Goal: Obtain resource: Obtain resource

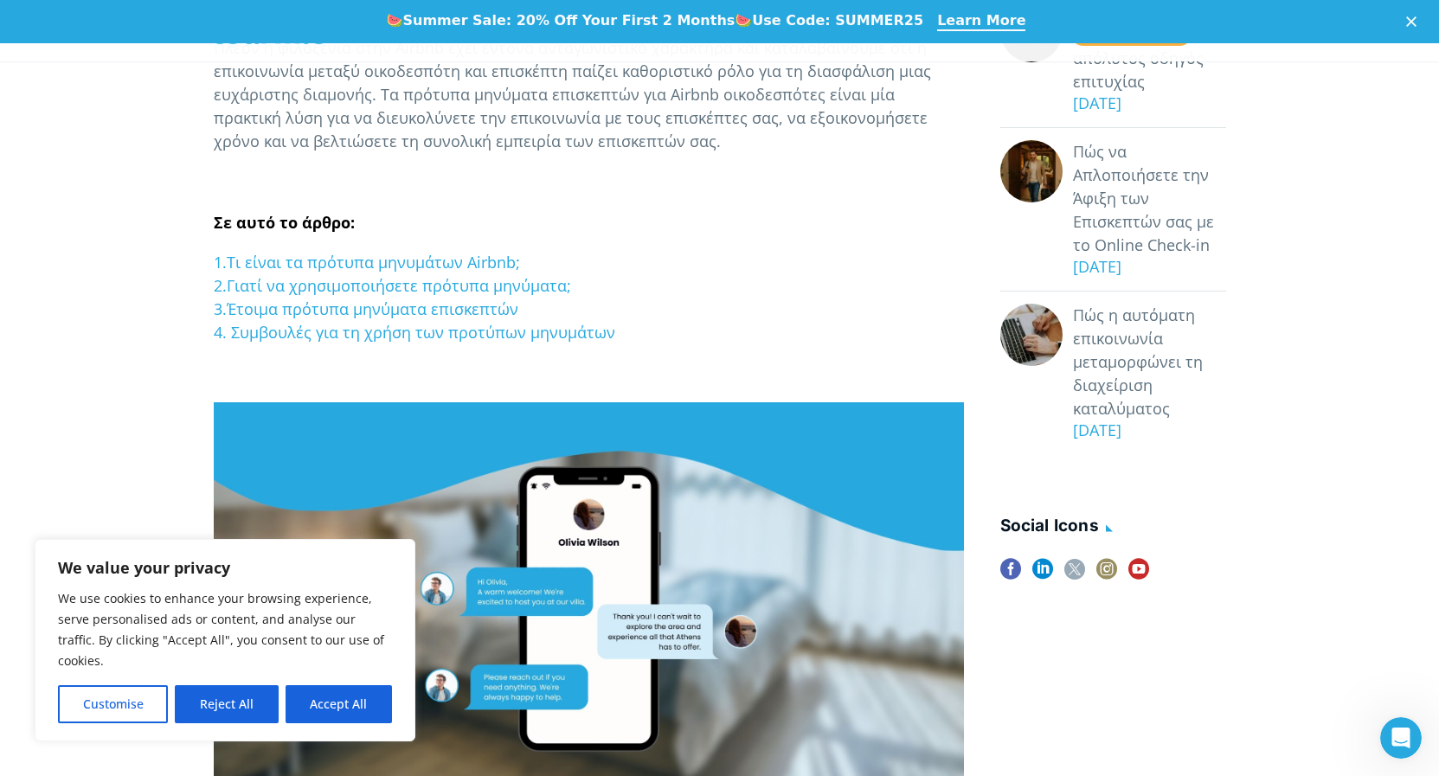
click at [360, 704] on button "Accept All" at bounding box center [339, 704] width 106 height 38
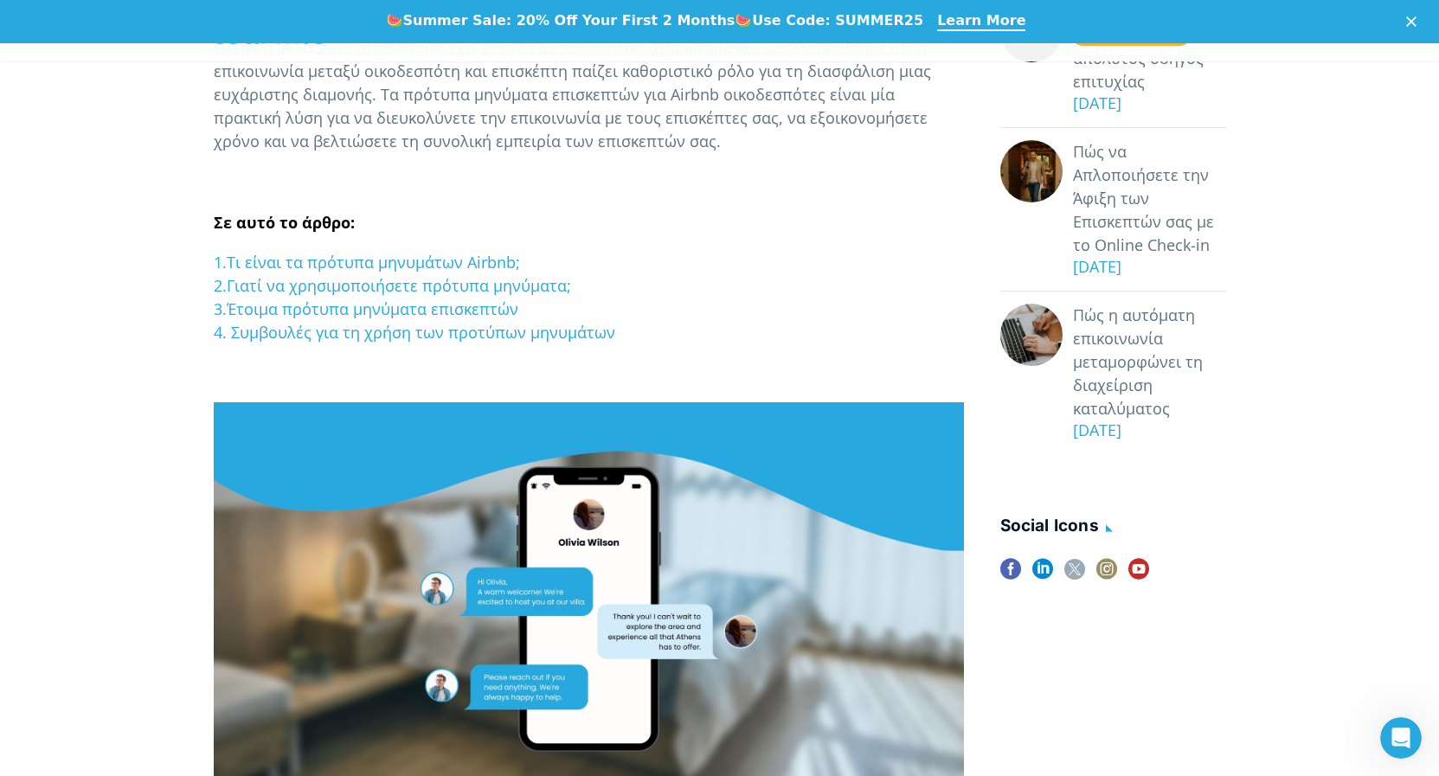
checkbox input "true"
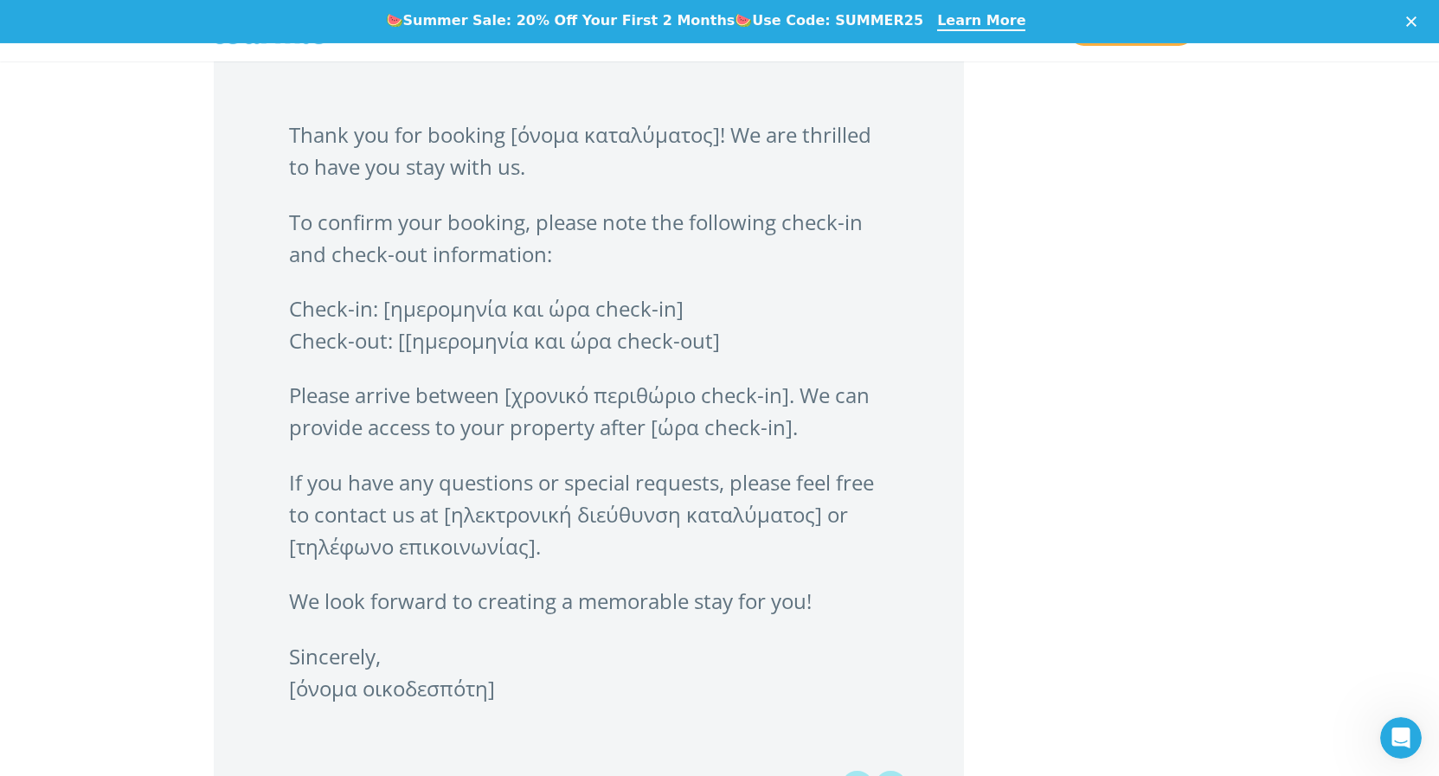
scroll to position [2295, 0]
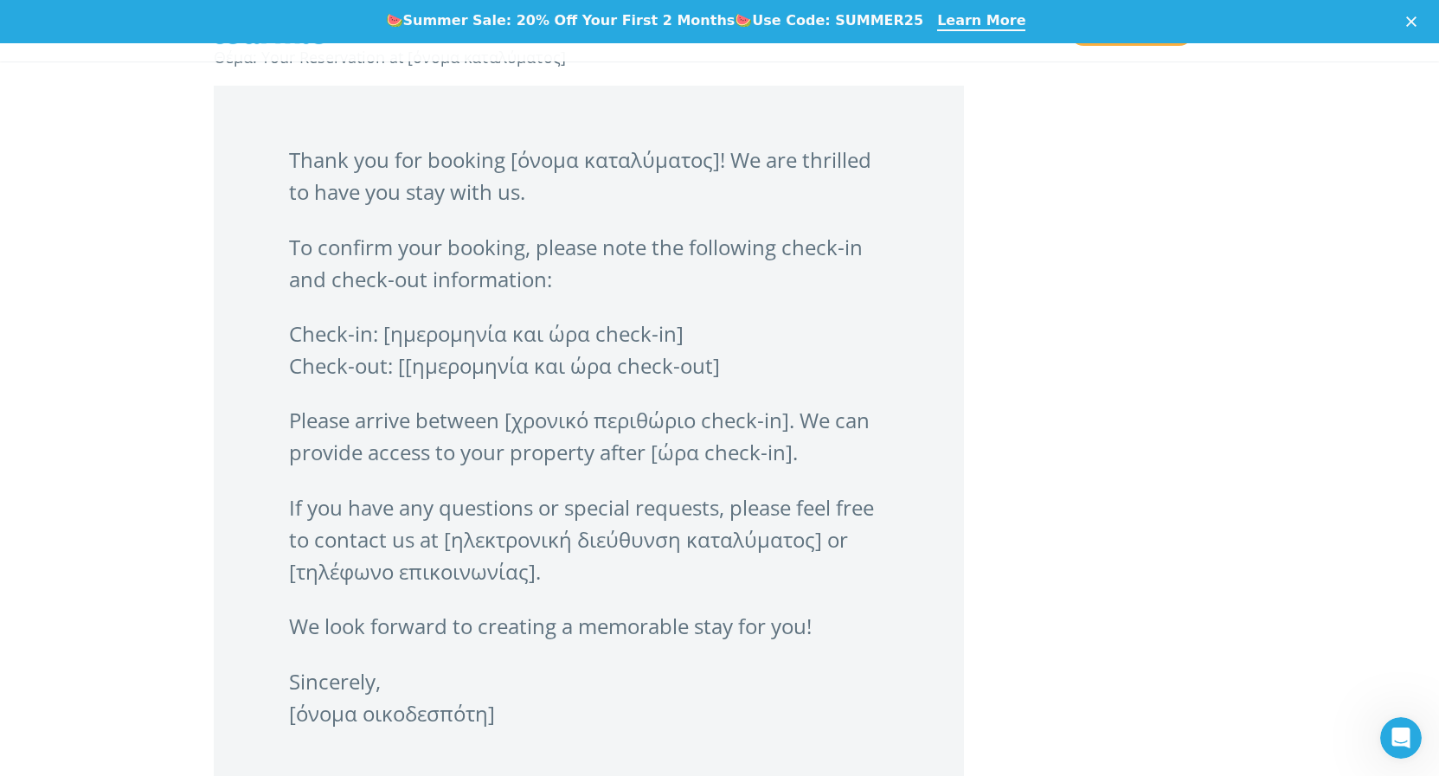
drag, startPoint x: 291, startPoint y: 158, endPoint x: 672, endPoint y: 722, distance: 680.8
click at [672, 722] on blockquote "Thank you for booking [όνομα καταλύματος]! We are thrilled to have you stay wit…" at bounding box center [589, 464] width 750 height 756
copy blockquote "Thank you for booking [όνομα καταλύματος]! We are thrilled to have you stay wit…"
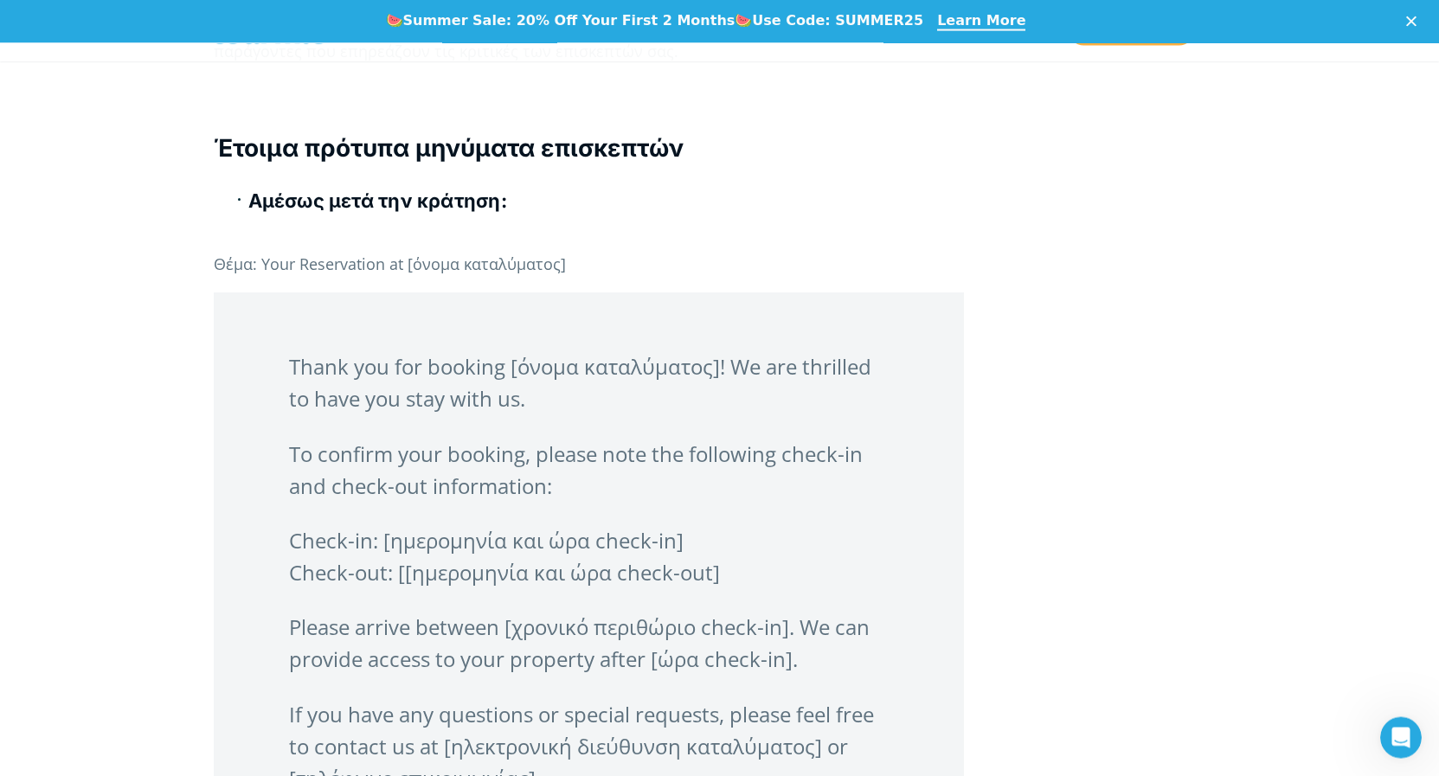
scroll to position [2031, 0]
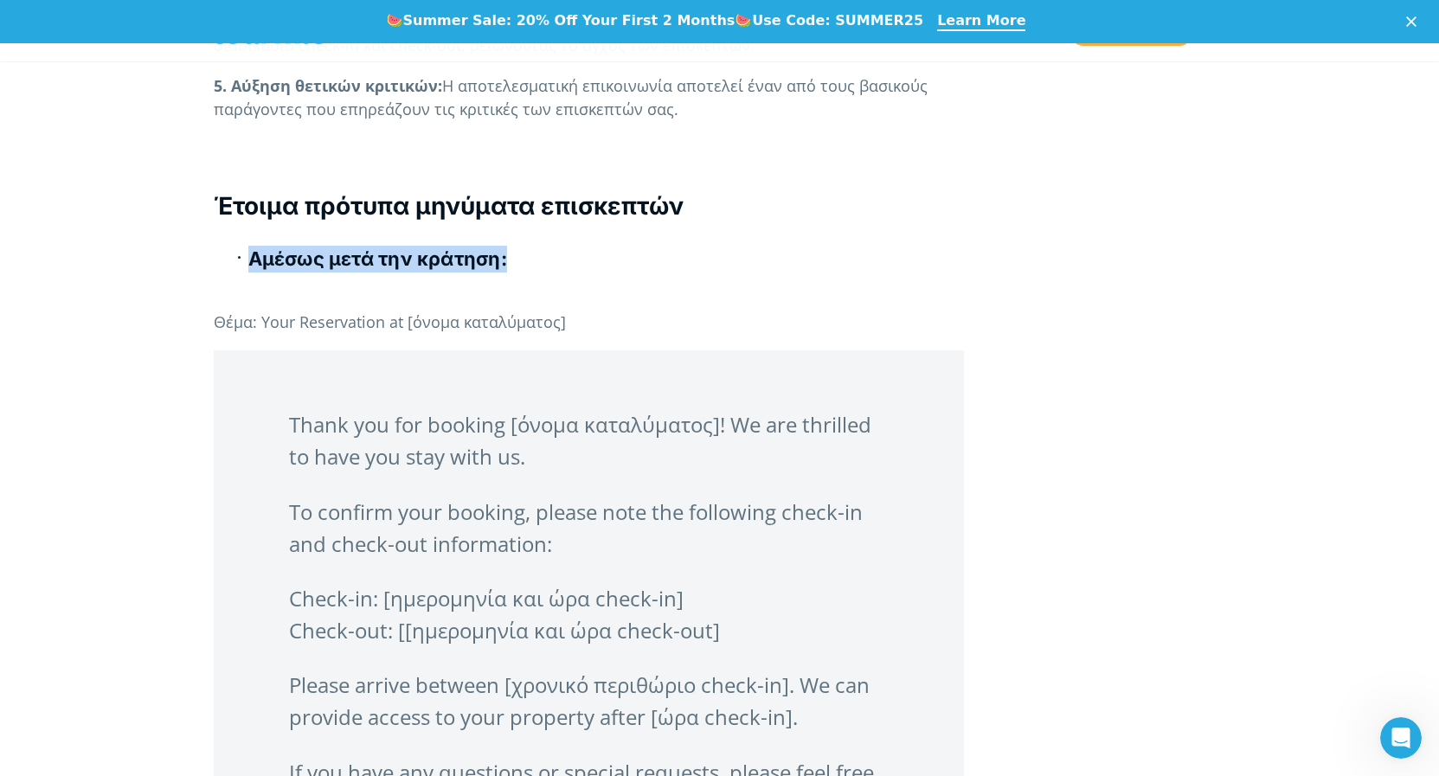
drag, startPoint x: 216, startPoint y: 258, endPoint x: 521, endPoint y: 266, distance: 305.6
click at [521, 266] on ul "Αμέσως μετά την κράτηση:" at bounding box center [589, 270] width 750 height 49
copy b "Αμέσως μετά την κράτηση:"
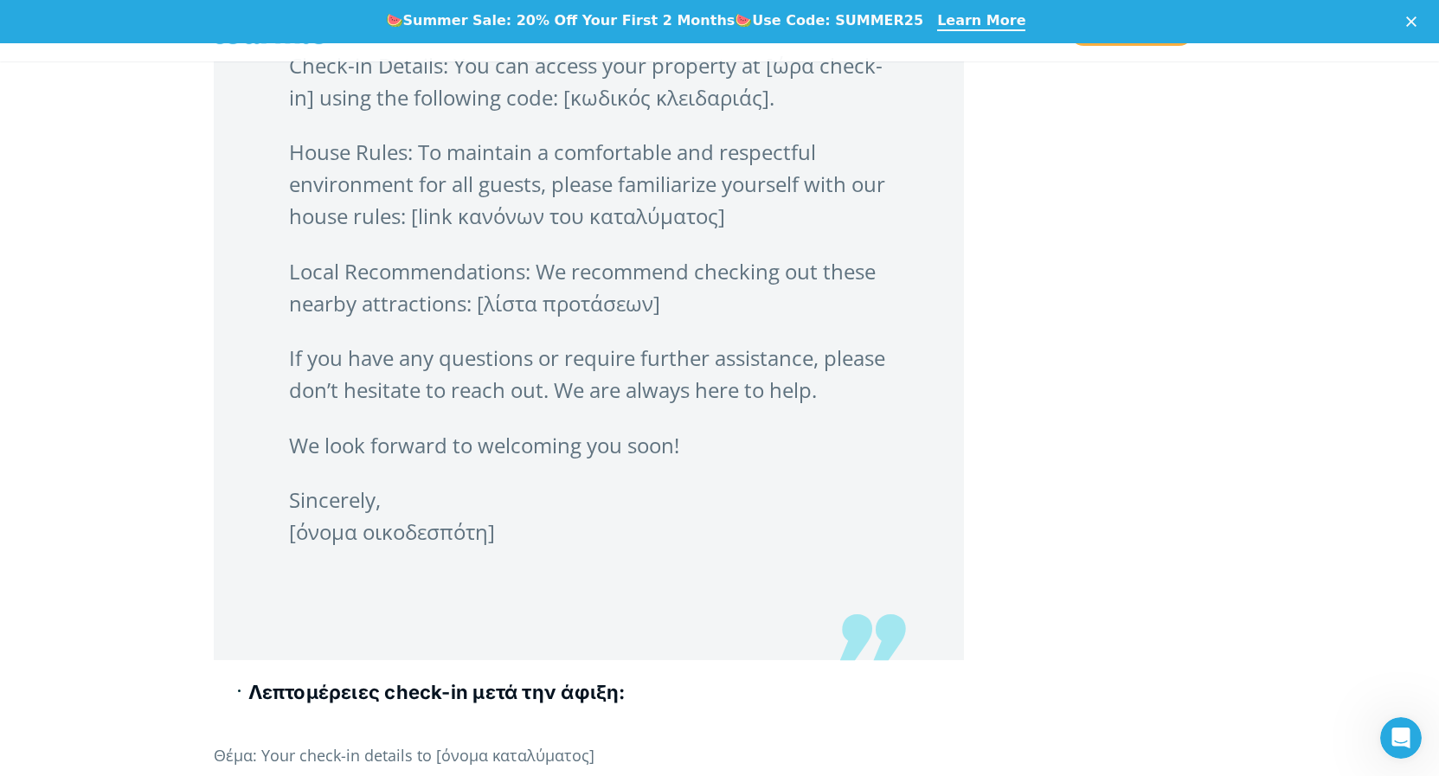
scroll to position [3090, 0]
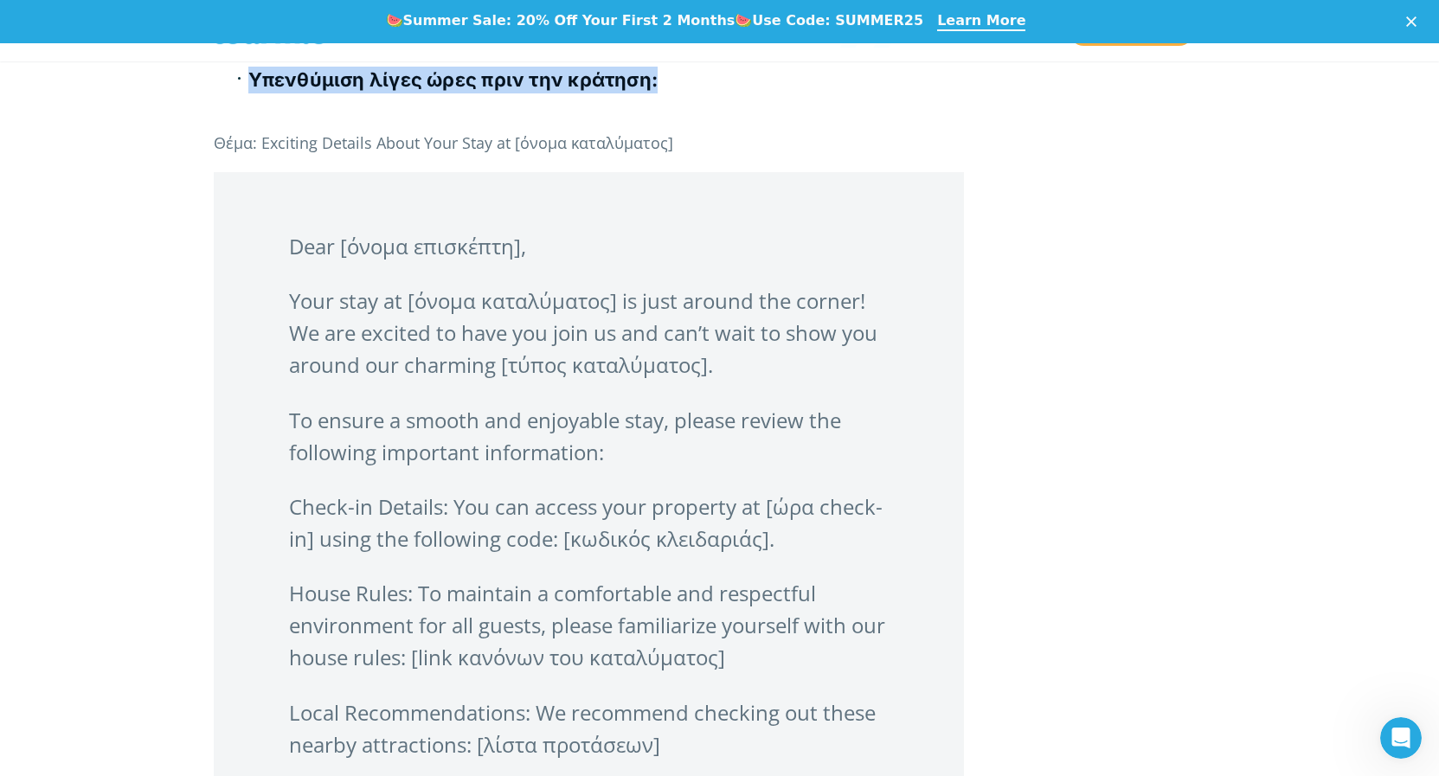
drag, startPoint x: 251, startPoint y: 78, endPoint x: 704, endPoint y: 93, distance: 452.9
click at [704, 93] on h4 "Υπενθύμιση λίγες ώρες πριν την κράτηση:" at bounding box center [606, 80] width 716 height 27
copy b "Υπενθύμιση λίγες ώρες πριν την κράτηση:"
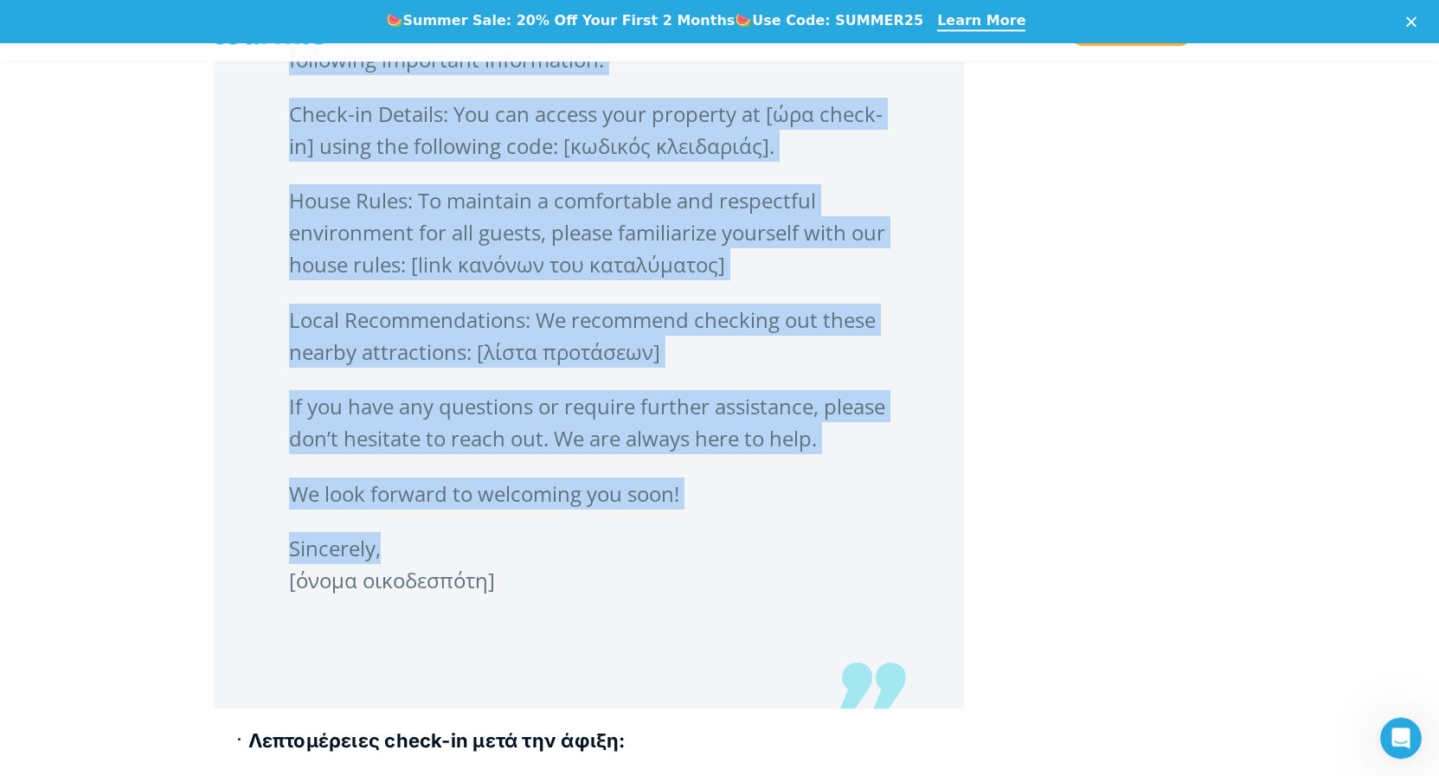
scroll to position [3531, 0]
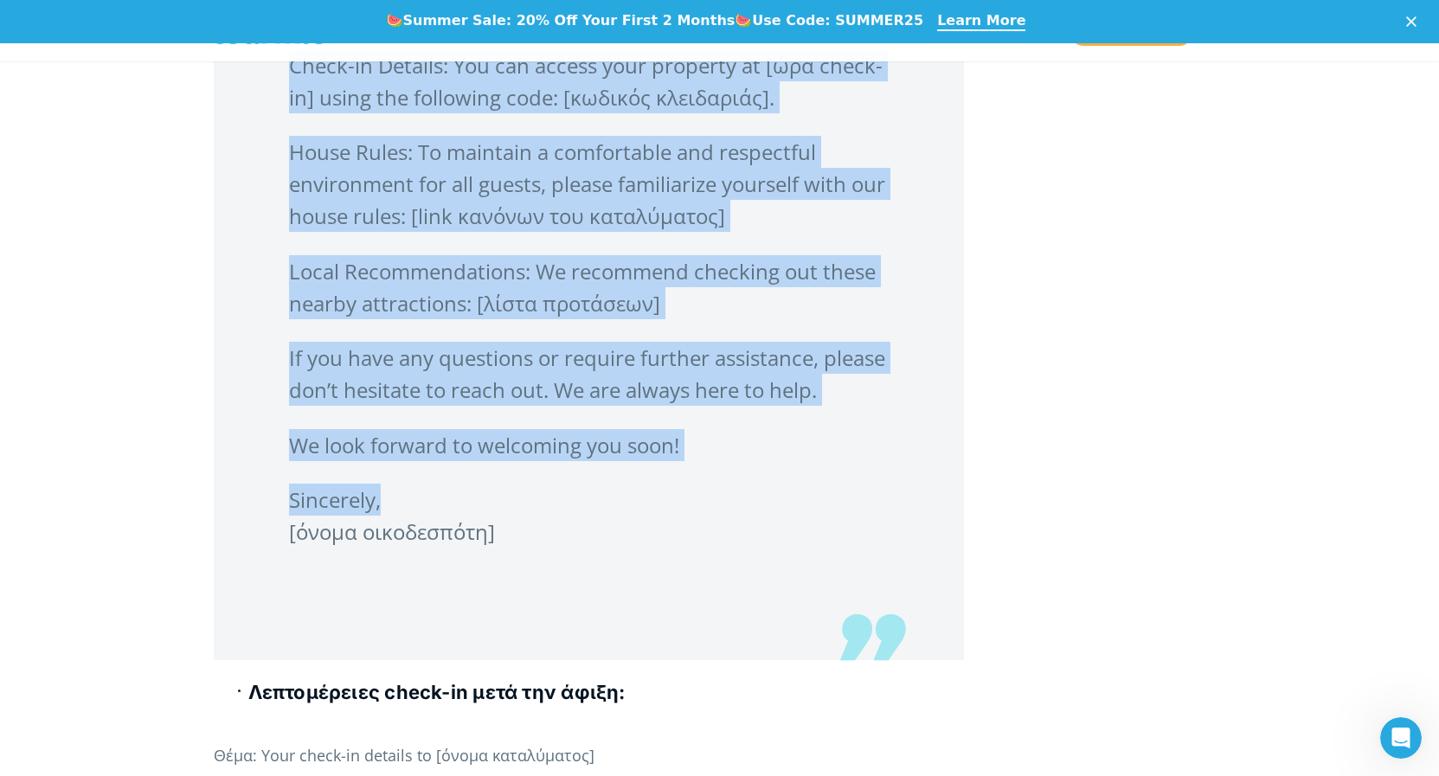
drag, startPoint x: 375, startPoint y: 274, endPoint x: 706, endPoint y: 568, distance: 443.3
click at [706, 568] on blockquote "Dear [όνομα επισκέπτη], Your stay at [όνομα καταλύματος] is just around the cor…" at bounding box center [589, 196] width 750 height 930
copy blockquote "Dear [όνομα επισκέπτη], Your stay at [όνομα καταλύματος] is just around the cor…"
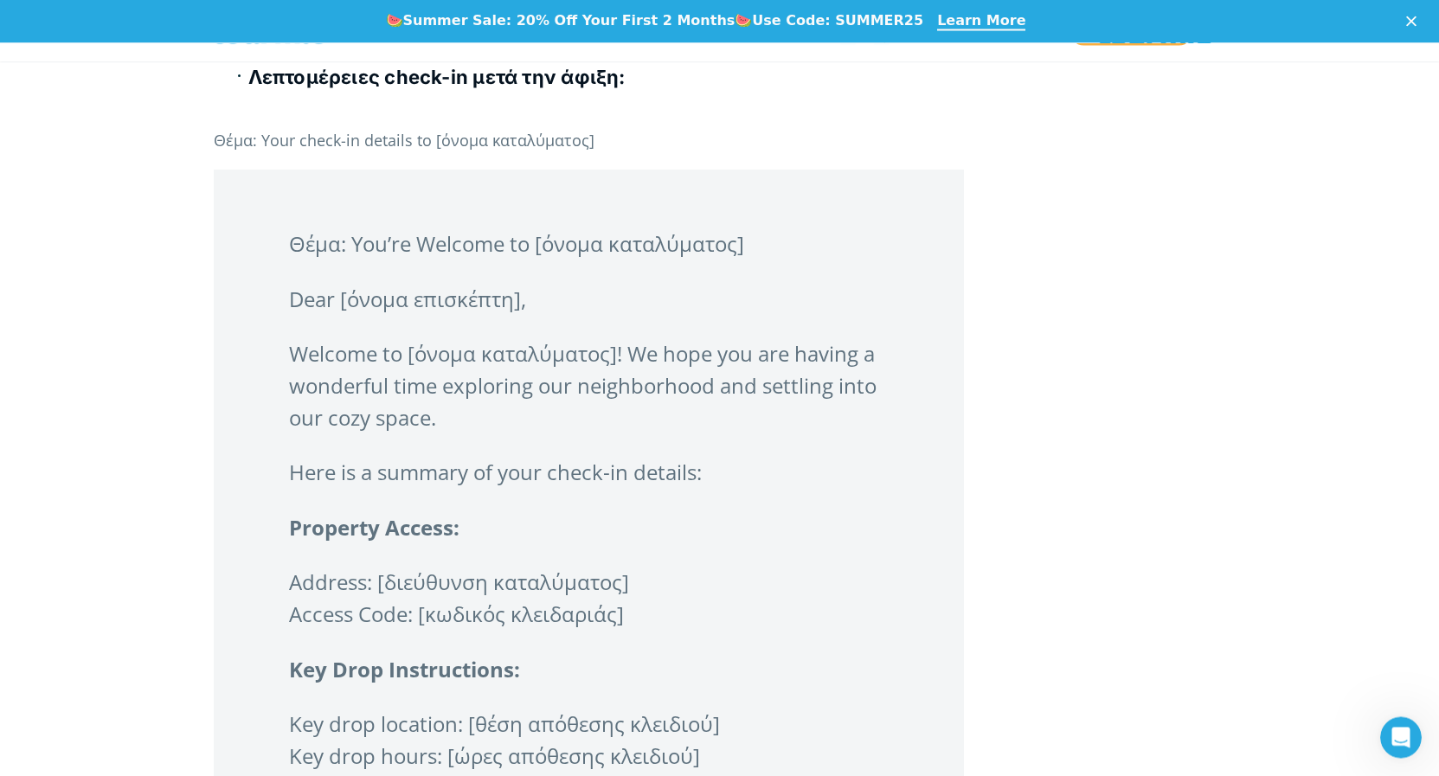
scroll to position [4061, 0]
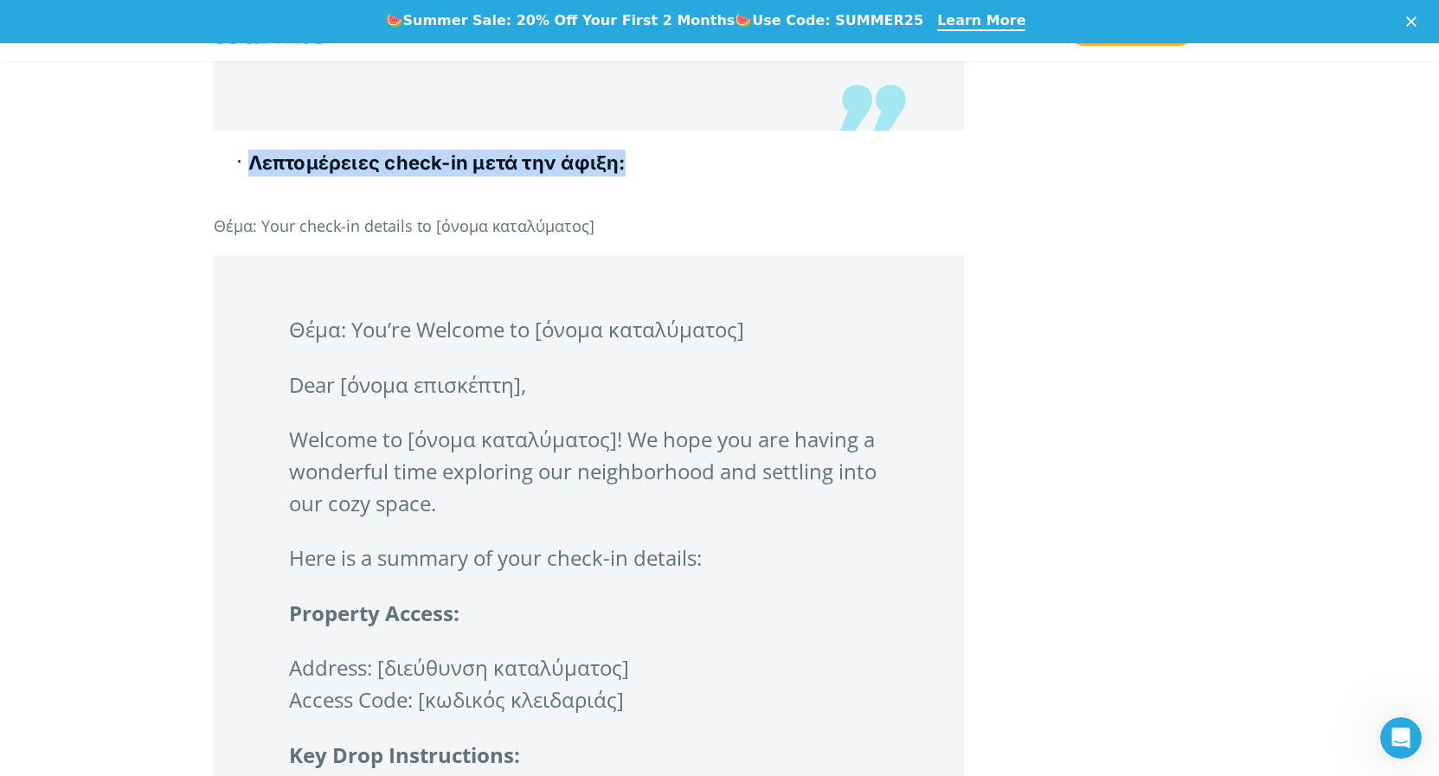
drag, startPoint x: 248, startPoint y: 192, endPoint x: 691, endPoint y: 196, distance: 443.2
click at [691, 196] on ul "Λεπτομέρειες check-in μετά την άφιξη:" at bounding box center [589, 174] width 750 height 49
copy b "Λεπτομέρειες check-in μετά την άφιξη:"
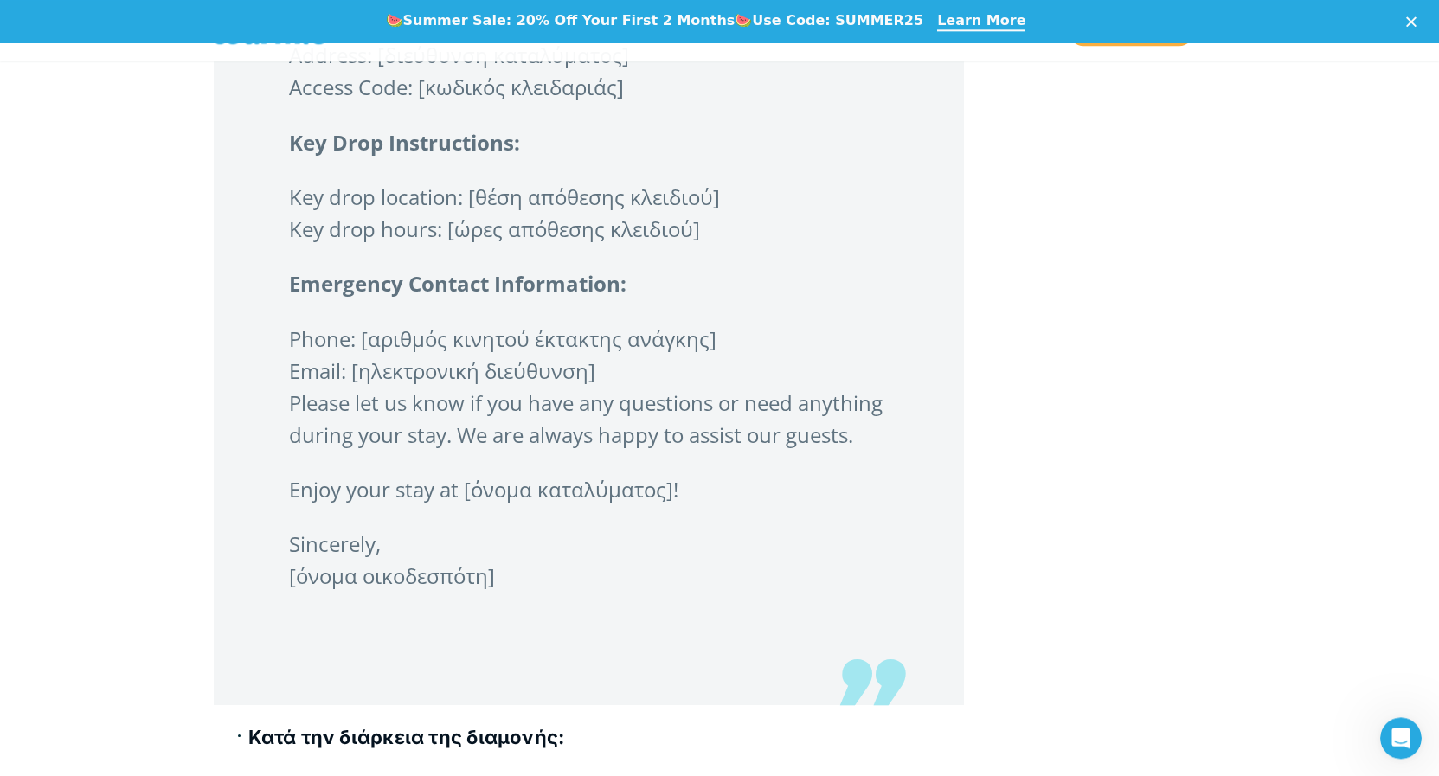
scroll to position [4767, 0]
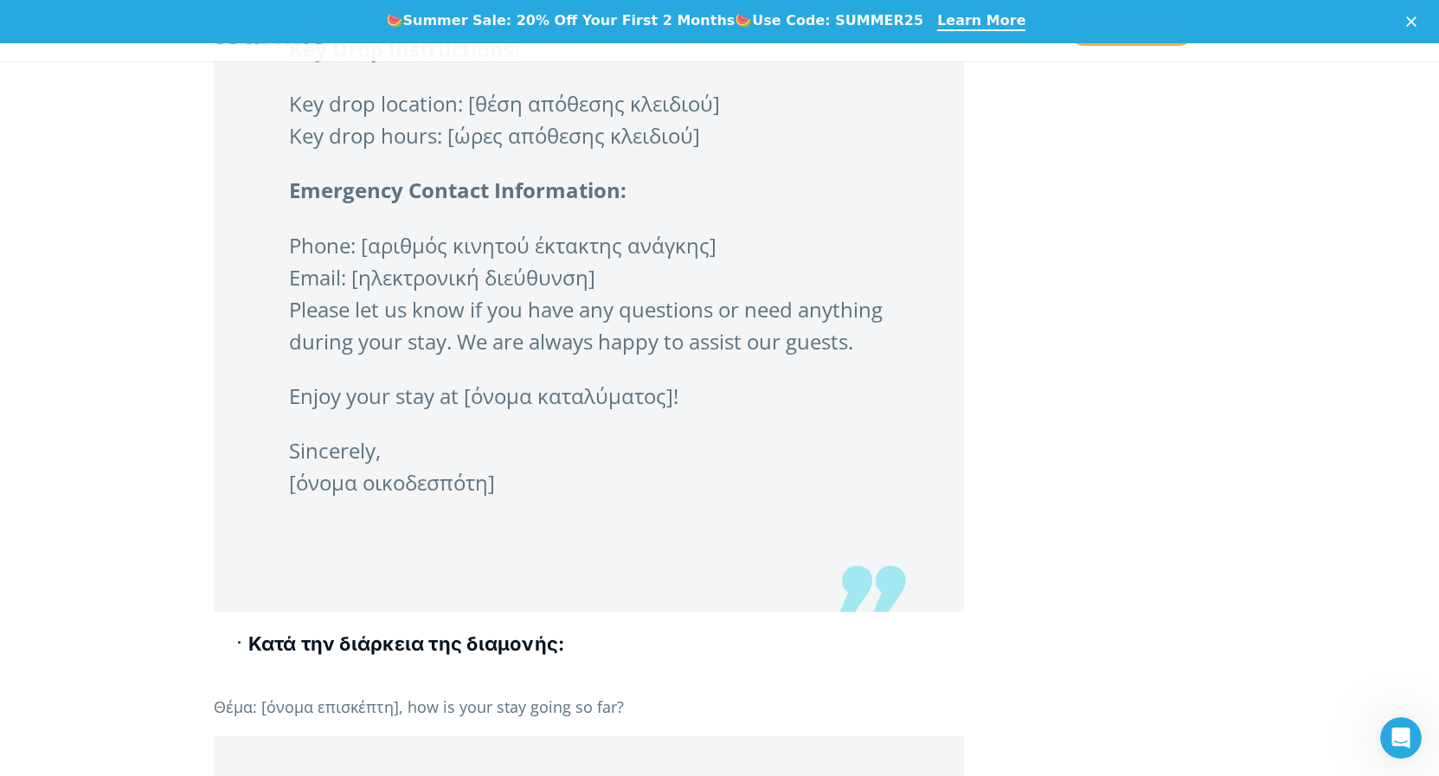
drag, startPoint x: 295, startPoint y: 355, endPoint x: 530, endPoint y: 523, distance: 288.5
click at [530, 523] on blockquote "Θέμα: You’re Welcome to [όνομα καταλύματος] Dear [όνομα επισκέπτη], Welcome to …" at bounding box center [589, 80] width 750 height 1063
copy blockquote "Θέμα: You’re Welcome to [όνομα καταλύματος] Dear [όνομα επισκέπτη], Welcome to …"
click at [209, 351] on div "Πλέον η φιλοξενία στην Airbnb έχει έντονα ανταγωνιστικό χαρακτήρα και καταλαβαί…" at bounding box center [589, 598] width 787 height 9423
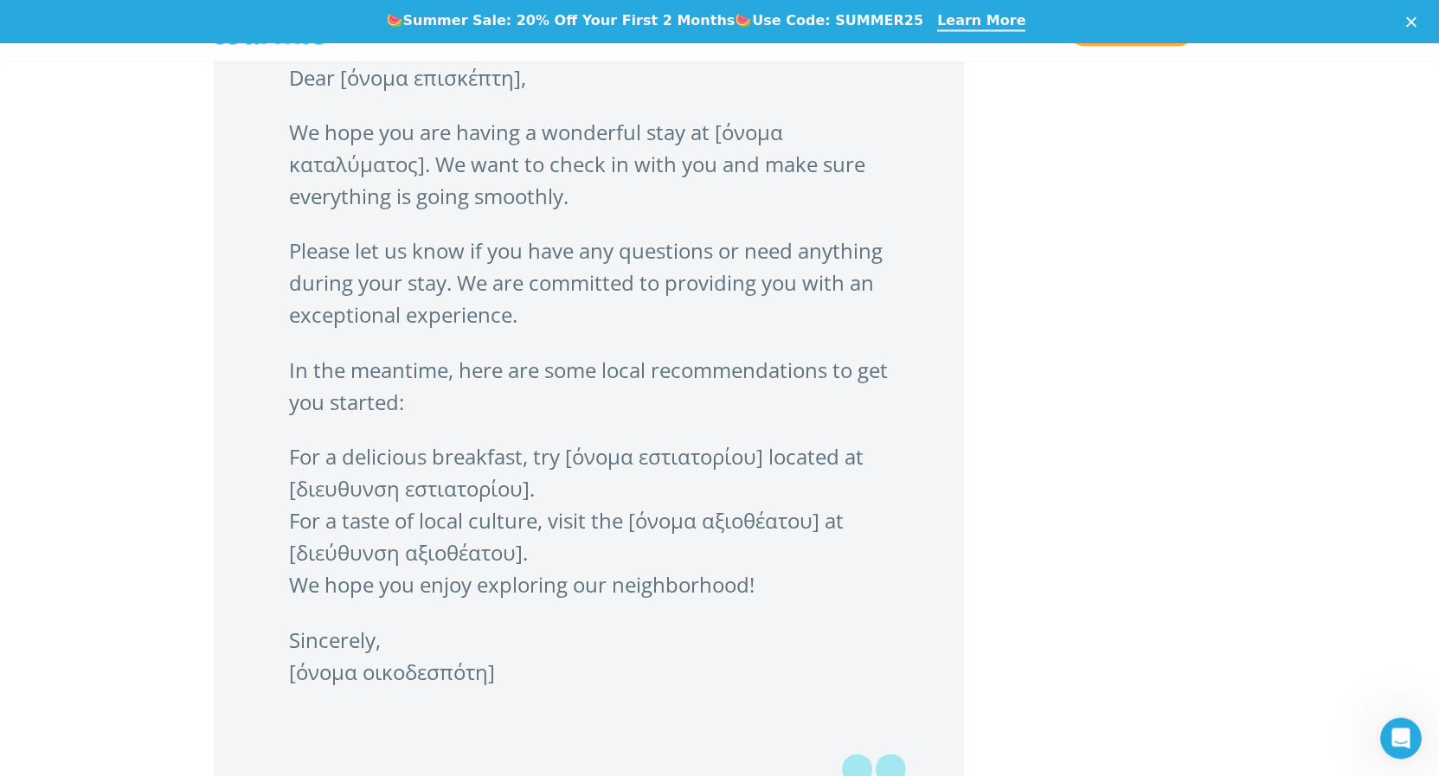
scroll to position [5474, 0]
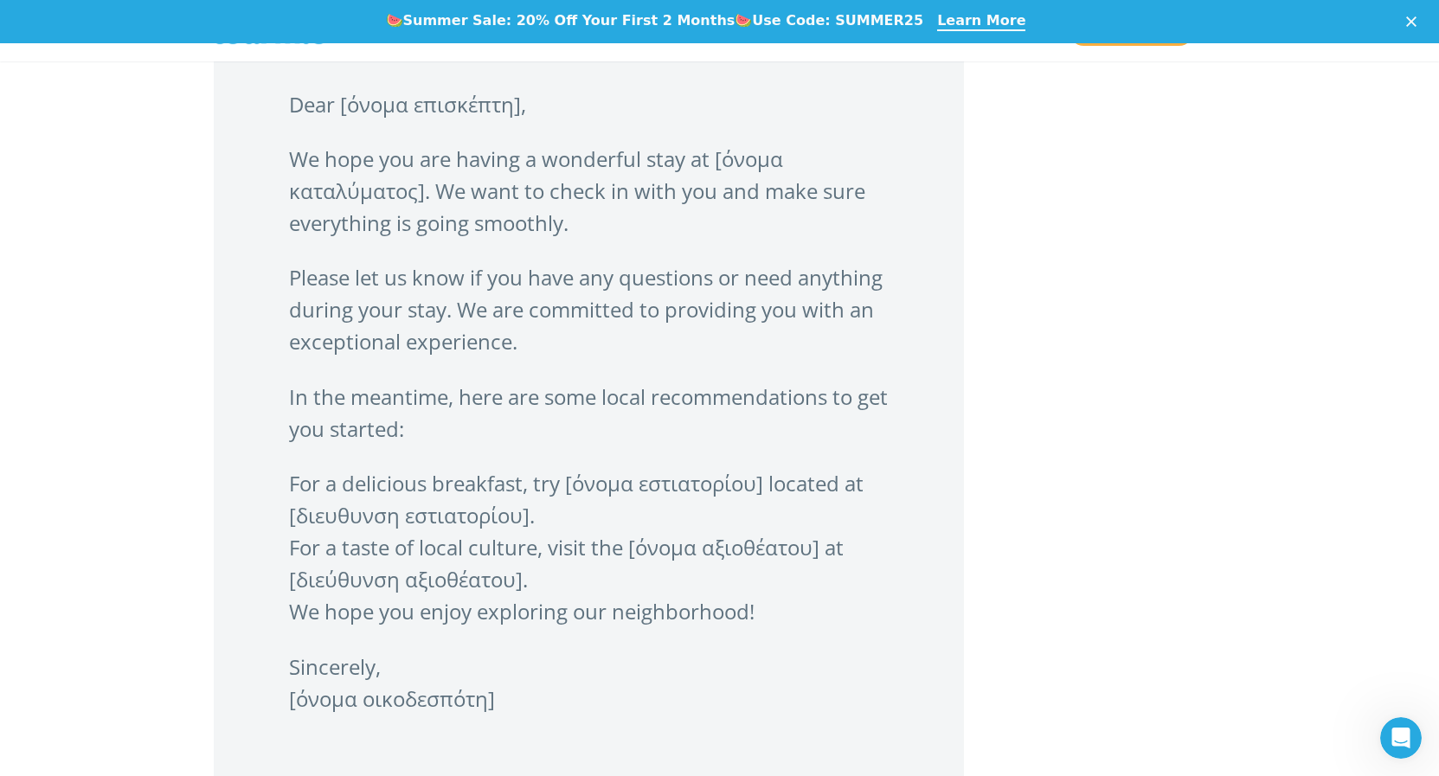
drag, startPoint x: 279, startPoint y: 138, endPoint x: 578, endPoint y: 468, distance: 445.4
click at [628, 719] on blockquote "Dear [όνομα επισκέπτη], We hope you are having a wonderful stay at [όνομα καταλ…" at bounding box center [589, 428] width 750 height 797
copy blockquote "Dear [όνομα επισκέπτη], We hope you are having a wonderful stay at [όνομα καταλ…"
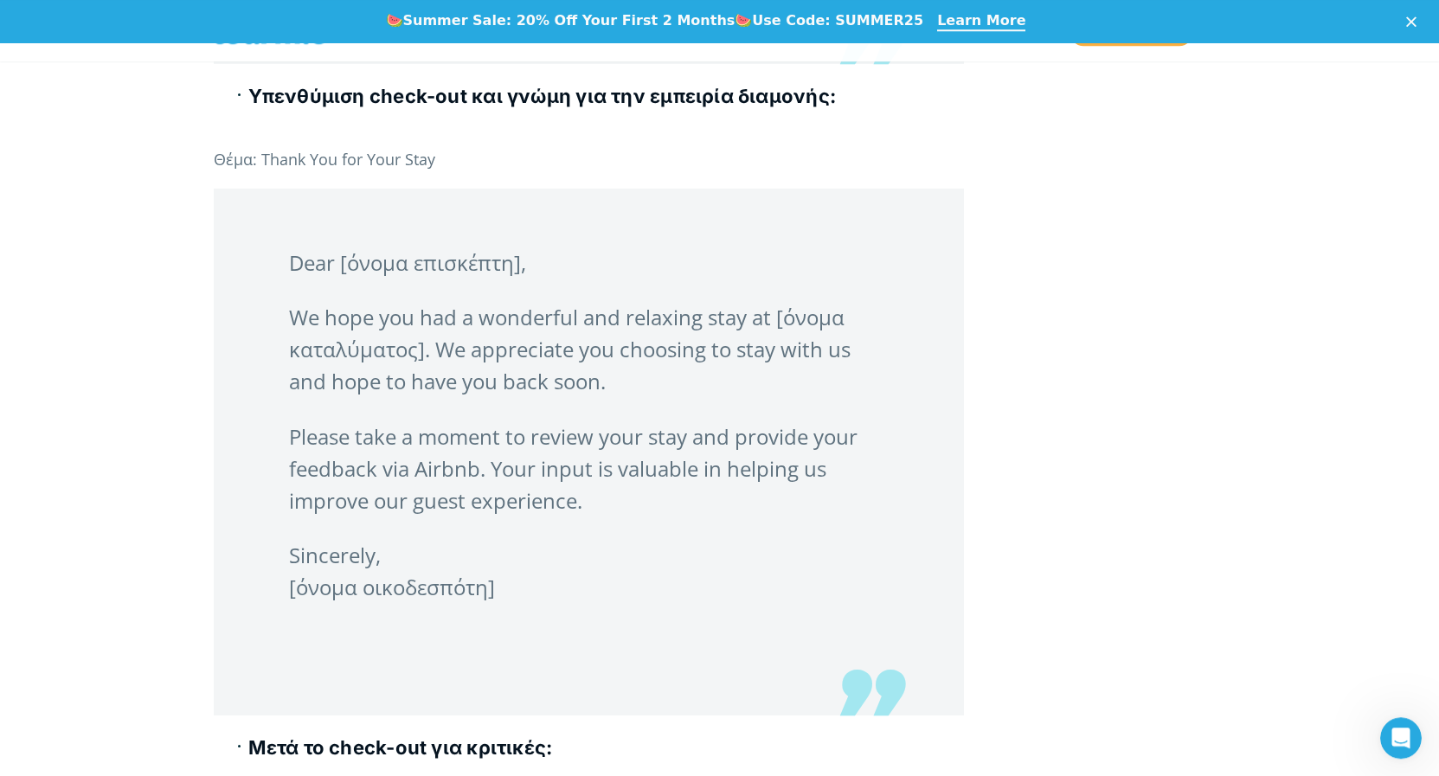
scroll to position [6268, 0]
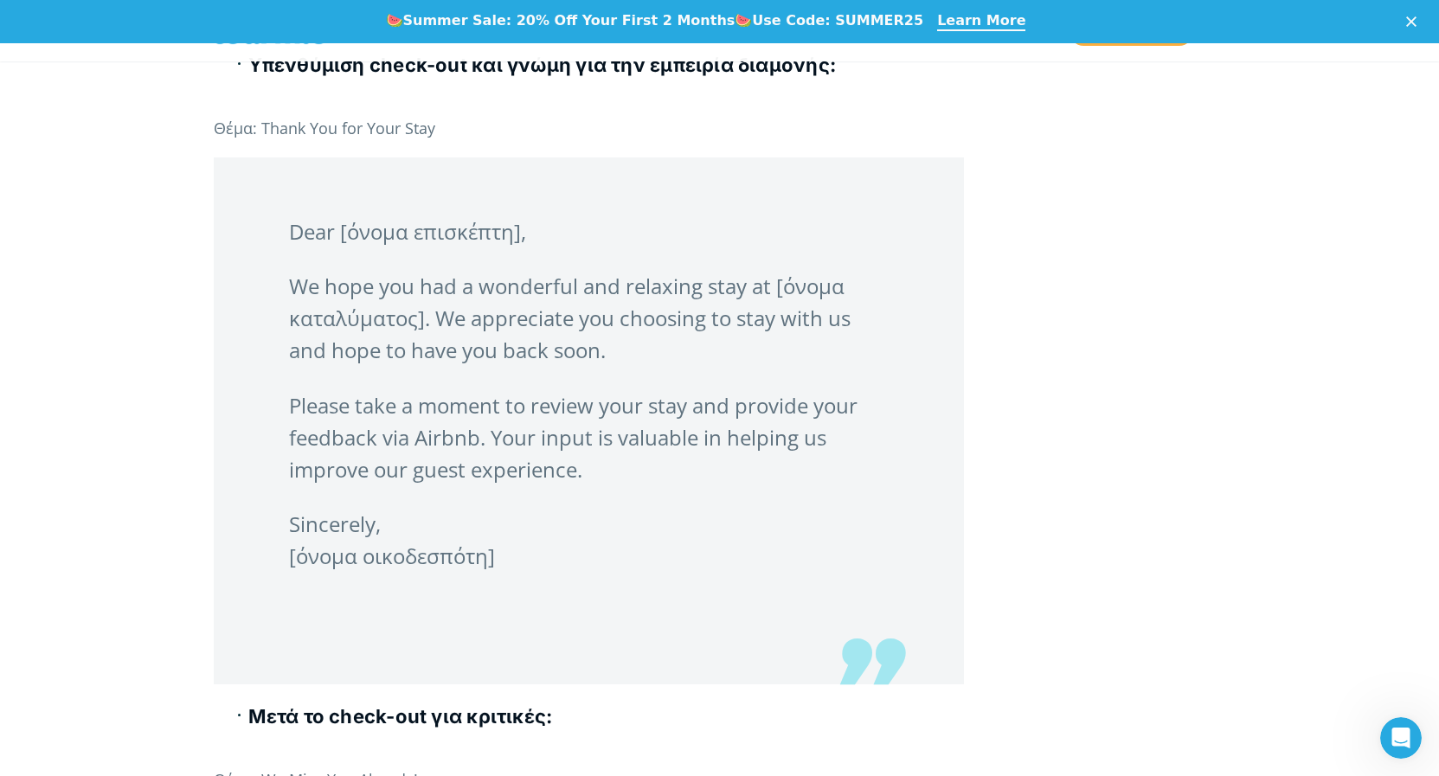
drag, startPoint x: 288, startPoint y: 265, endPoint x: 580, endPoint y: 530, distance: 394.0
click at [582, 602] on blockquote "Dear [όνομα επισκέπτη], We hope you had a wonderful and relaxing stay at [όνομα…" at bounding box center [589, 422] width 750 height 528
copy blockquote "Dear [όνομα επισκέπτη], We hope you had a wonderful and relaxing stay at [όνομα…"
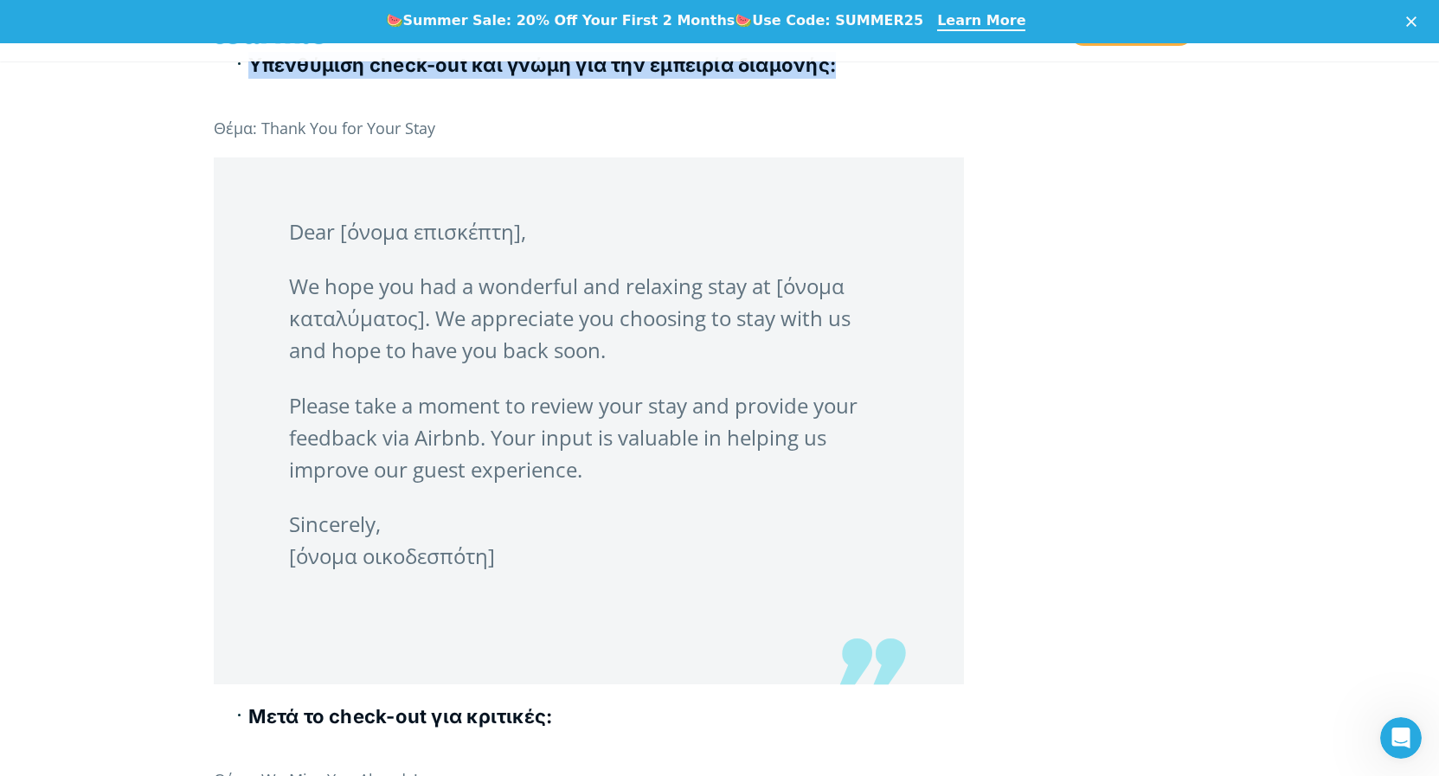
drag, startPoint x: 246, startPoint y: 92, endPoint x: 854, endPoint y: 115, distance: 608.9
click at [854, 101] on ul "Υπενθύμιση check-out και γνώμη για την εμπειρία διαμονής:" at bounding box center [589, 76] width 750 height 49
copy b "Υπενθύμιση check-out και γνώμη για την εμπειρία διαμονής:"
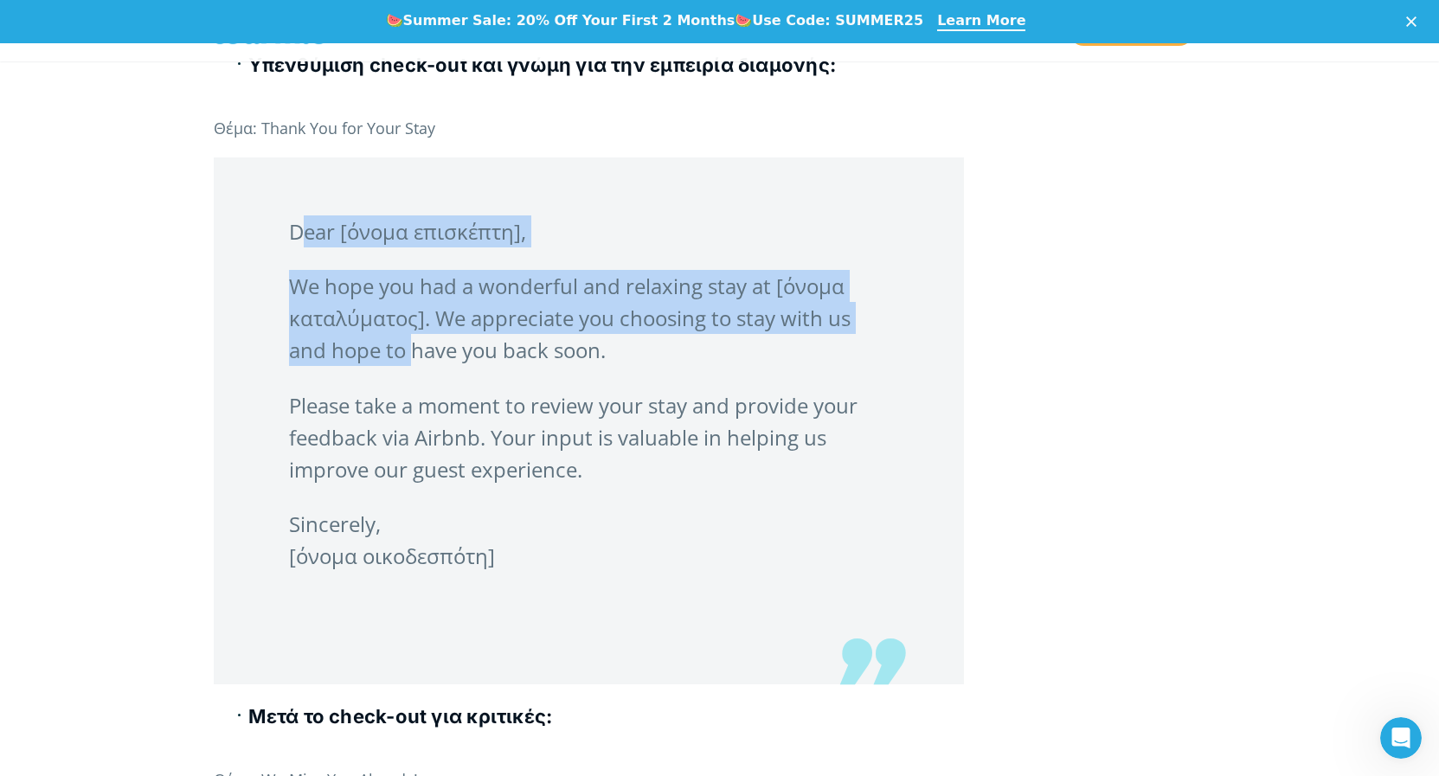
drag, startPoint x: 280, startPoint y: 265, endPoint x: 415, endPoint y: 401, distance: 191.6
click at [415, 403] on blockquote "Dear [όνομα επισκέπτη], We hope you had a wonderful and relaxing stay at [όνομα…" at bounding box center [589, 422] width 750 height 528
drag, startPoint x: 280, startPoint y: 260, endPoint x: 660, endPoint y: 605, distance: 514.1
click at [660, 605] on blockquote "Dear [όνομα επισκέπτη], We hope you had a wonderful and relaxing stay at [όνομα…" at bounding box center [589, 422] width 750 height 528
copy blockquote "Dear [όνομα επισκέπτη], We hope you had a wonderful and relaxing stay at [όνομα…"
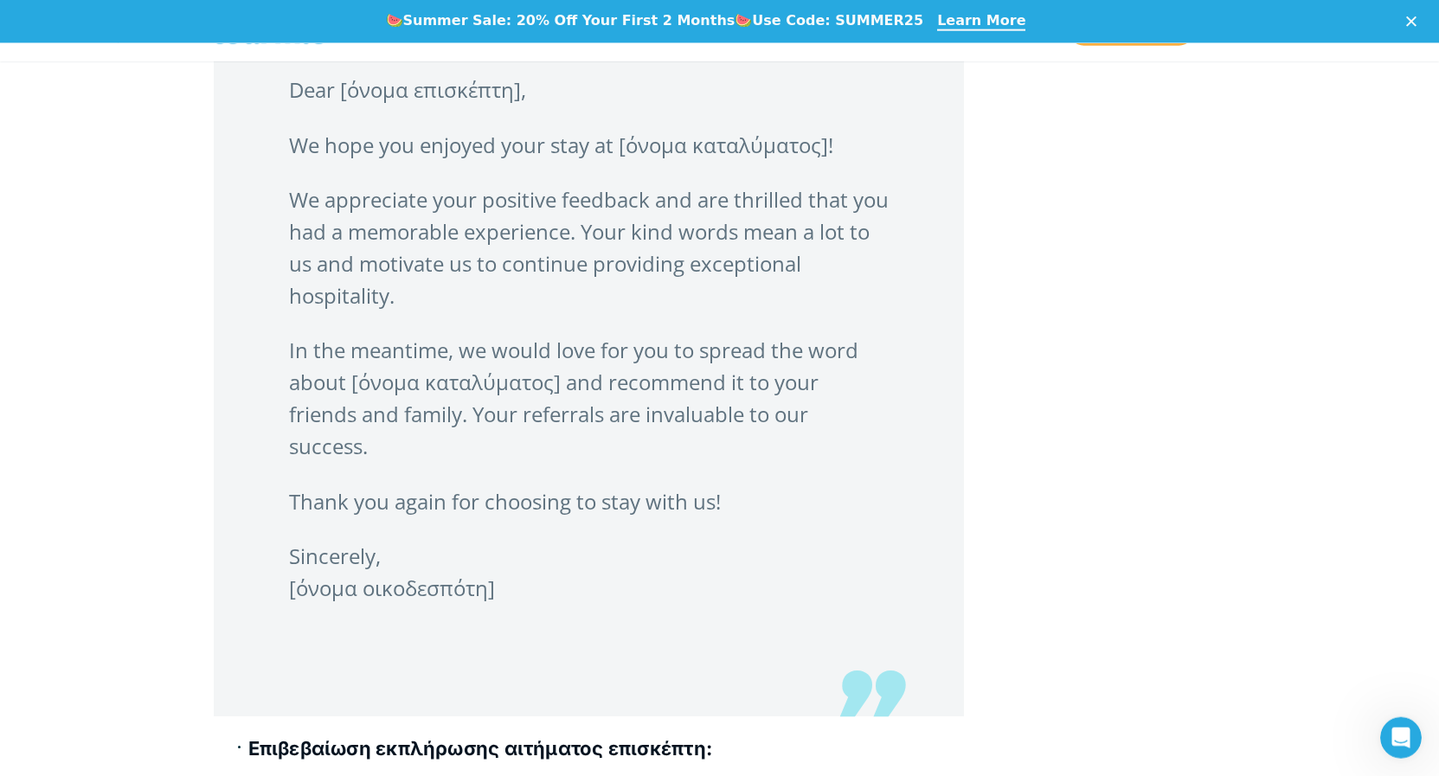
scroll to position [7063, 0]
drag, startPoint x: 279, startPoint y: 121, endPoint x: 647, endPoint y: 634, distance: 630.8
click at [647, 634] on blockquote "Dear [όνομα επισκέπτη], We hope you enjoyed your stay at [όνομα καταλύματος]! W…" at bounding box center [589, 365] width 750 height 701
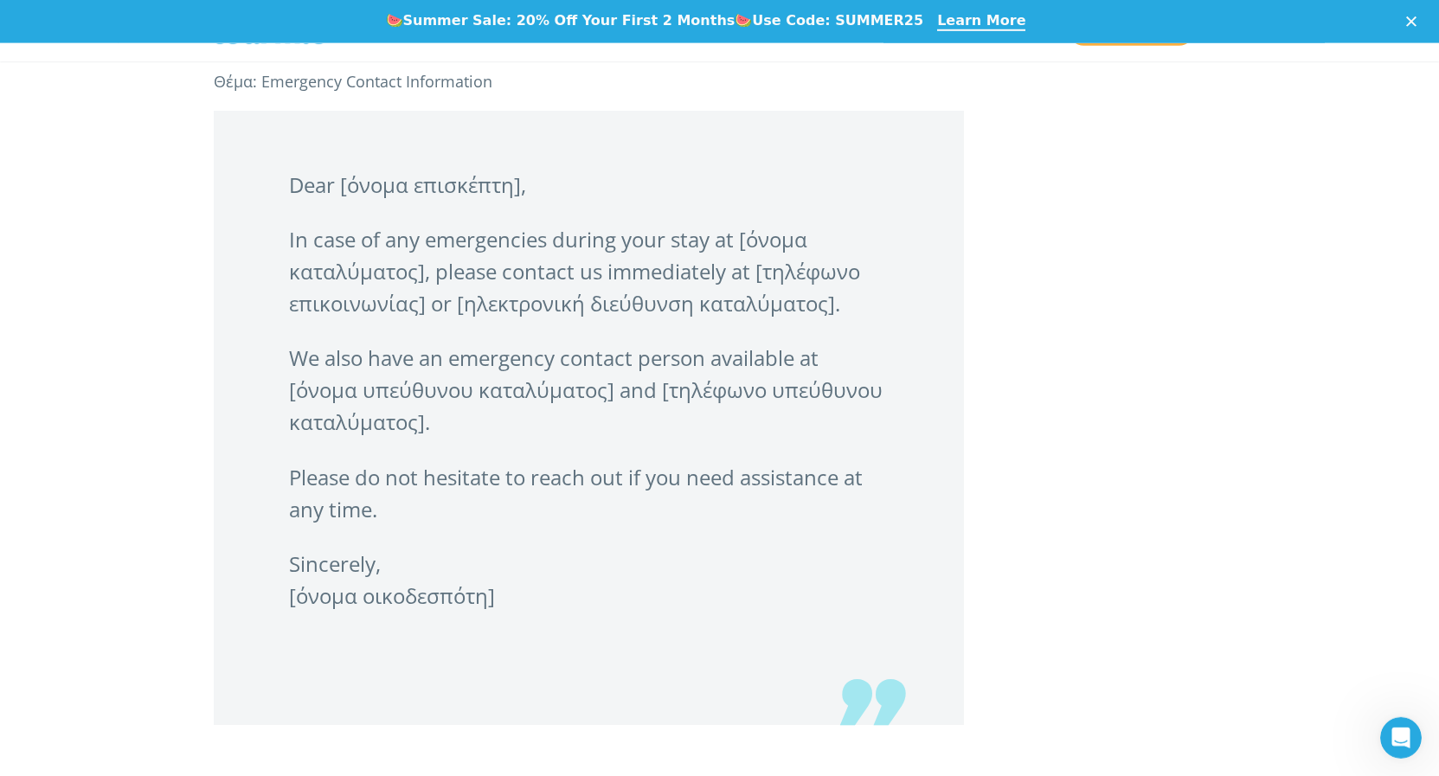
scroll to position [8475, 0]
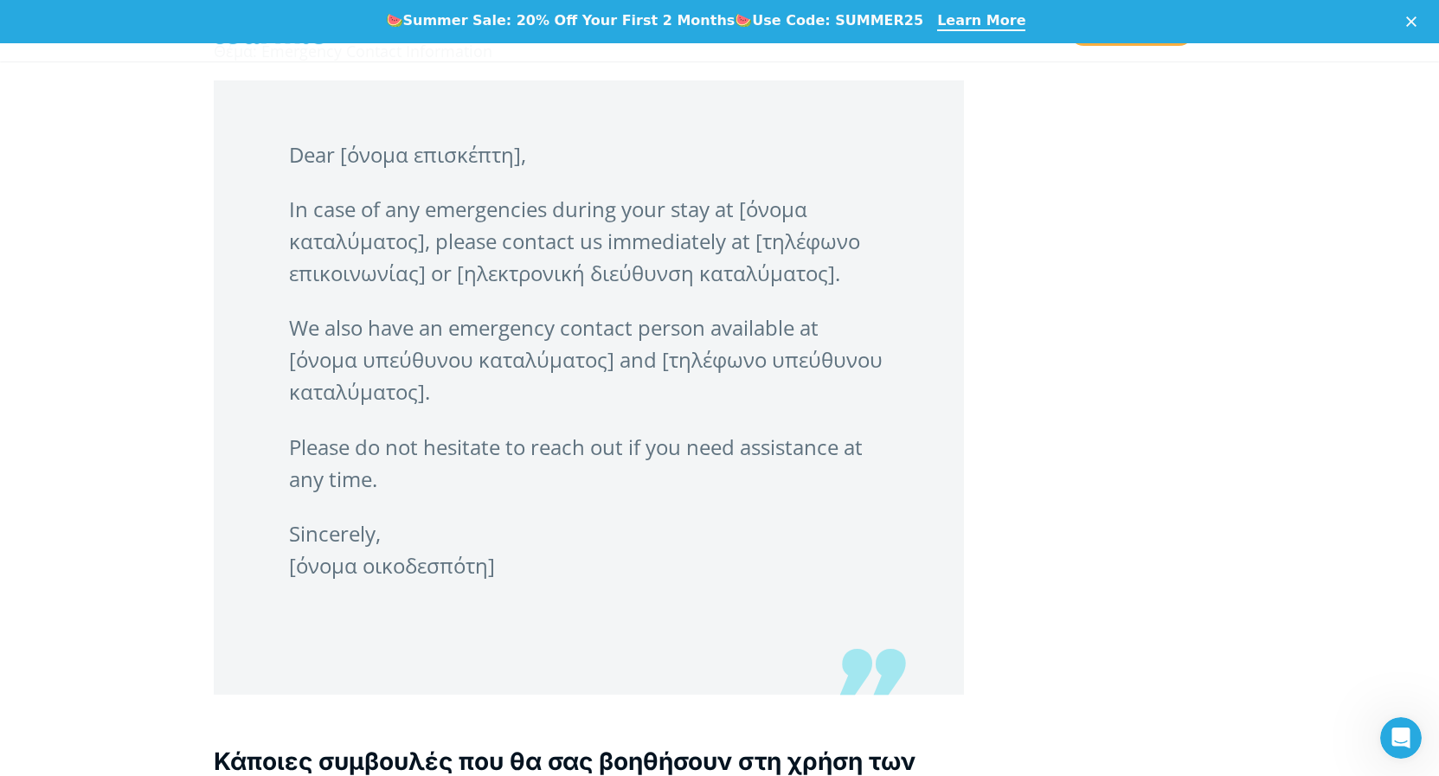
drag, startPoint x: 280, startPoint y: 183, endPoint x: 618, endPoint y: 611, distance: 544.8
click at [618, 611] on blockquote "Dear [όνομα επισκέπτη], In case of any emergencies during your stay at [όνομα κ…" at bounding box center [589, 387] width 750 height 615
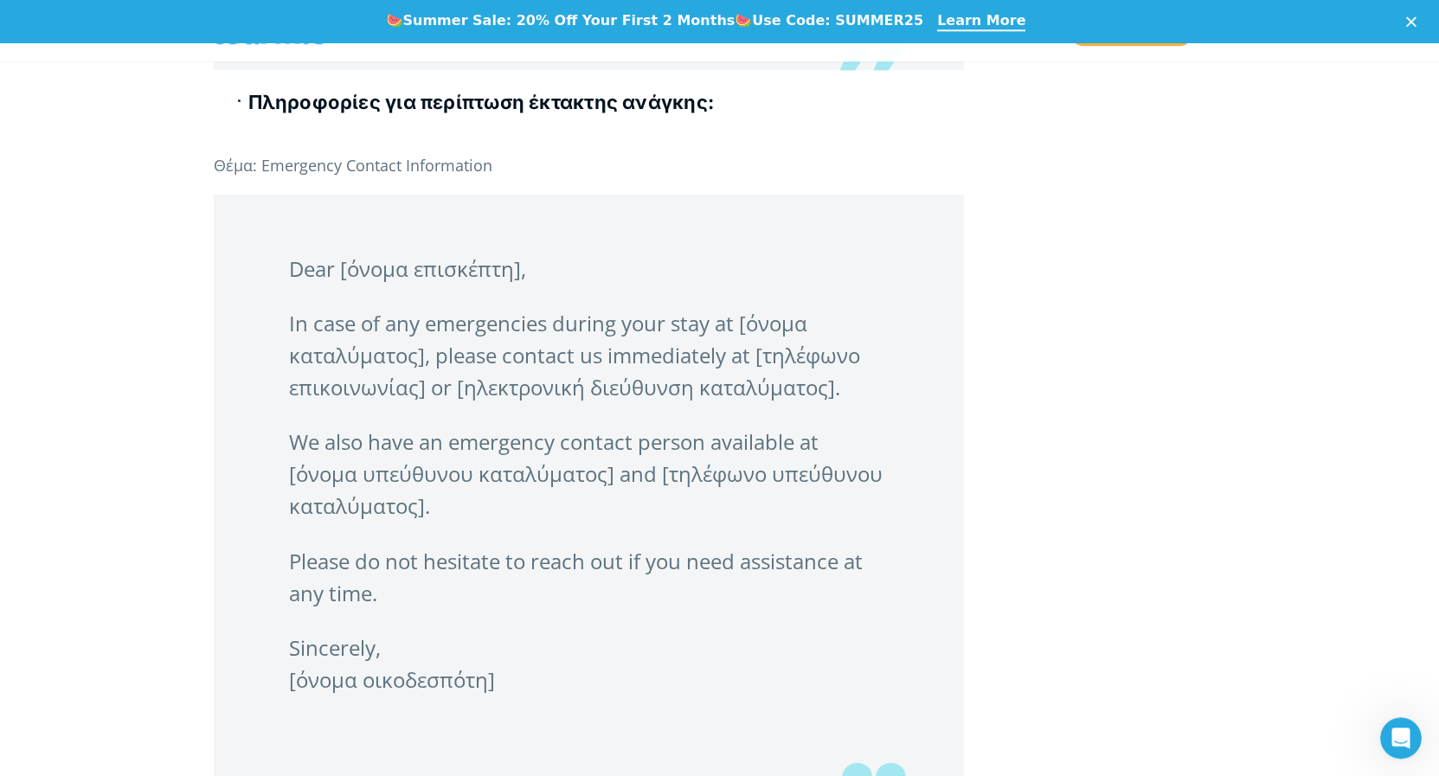
scroll to position [8299, 0]
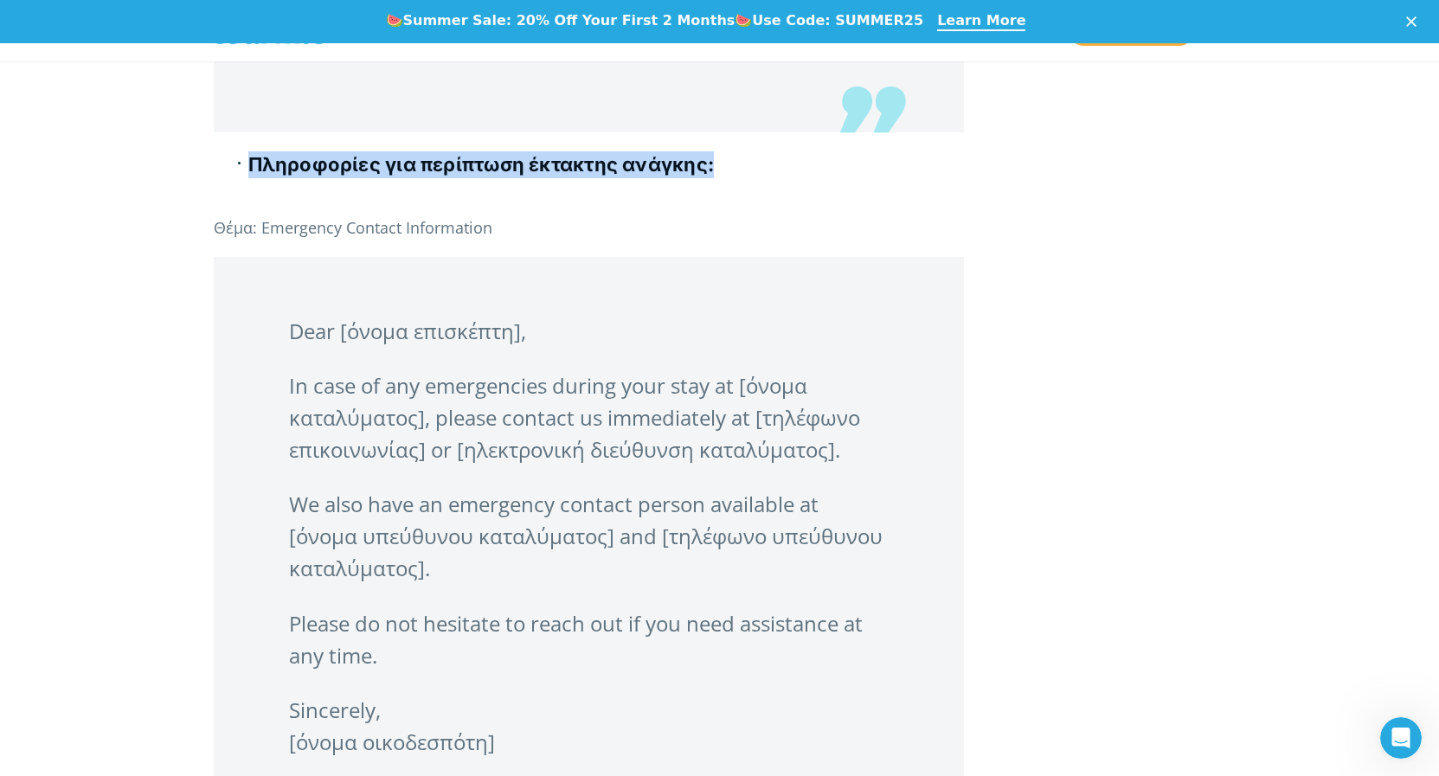
drag, startPoint x: 225, startPoint y: 192, endPoint x: 750, endPoint y: 205, distance: 524.7
click at [750, 201] on ul "Πληροφορίες για περίπτωση έκτακτης ανάγκης:" at bounding box center [589, 175] width 750 height 49
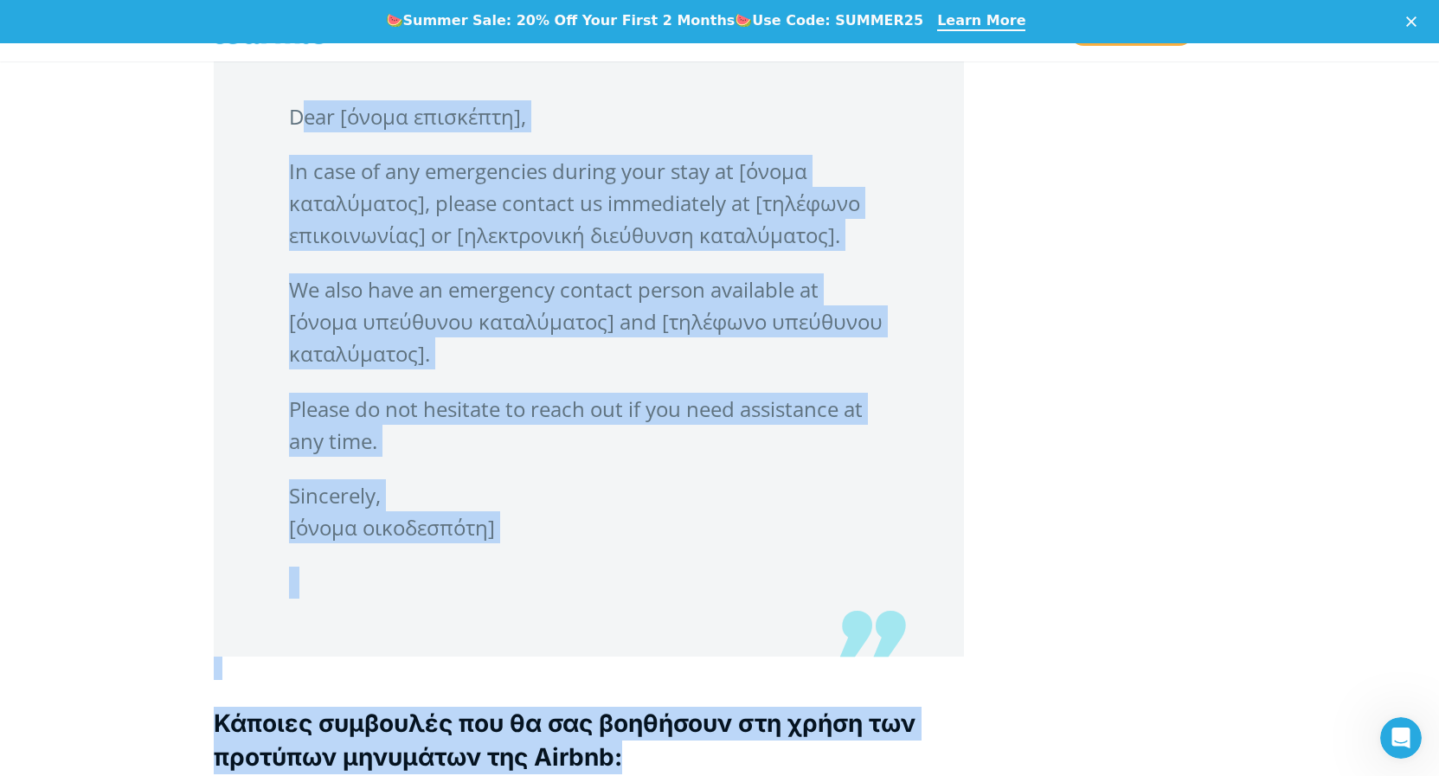
scroll to position [8514, 0]
drag, startPoint x: 355, startPoint y: 376, endPoint x: 688, endPoint y: 569, distance: 384.7
click at [688, 569] on blockquote "Dear [όνομα επισκέπτη], In case of any emergencies during your stay at [όνομα κ…" at bounding box center [589, 349] width 750 height 615
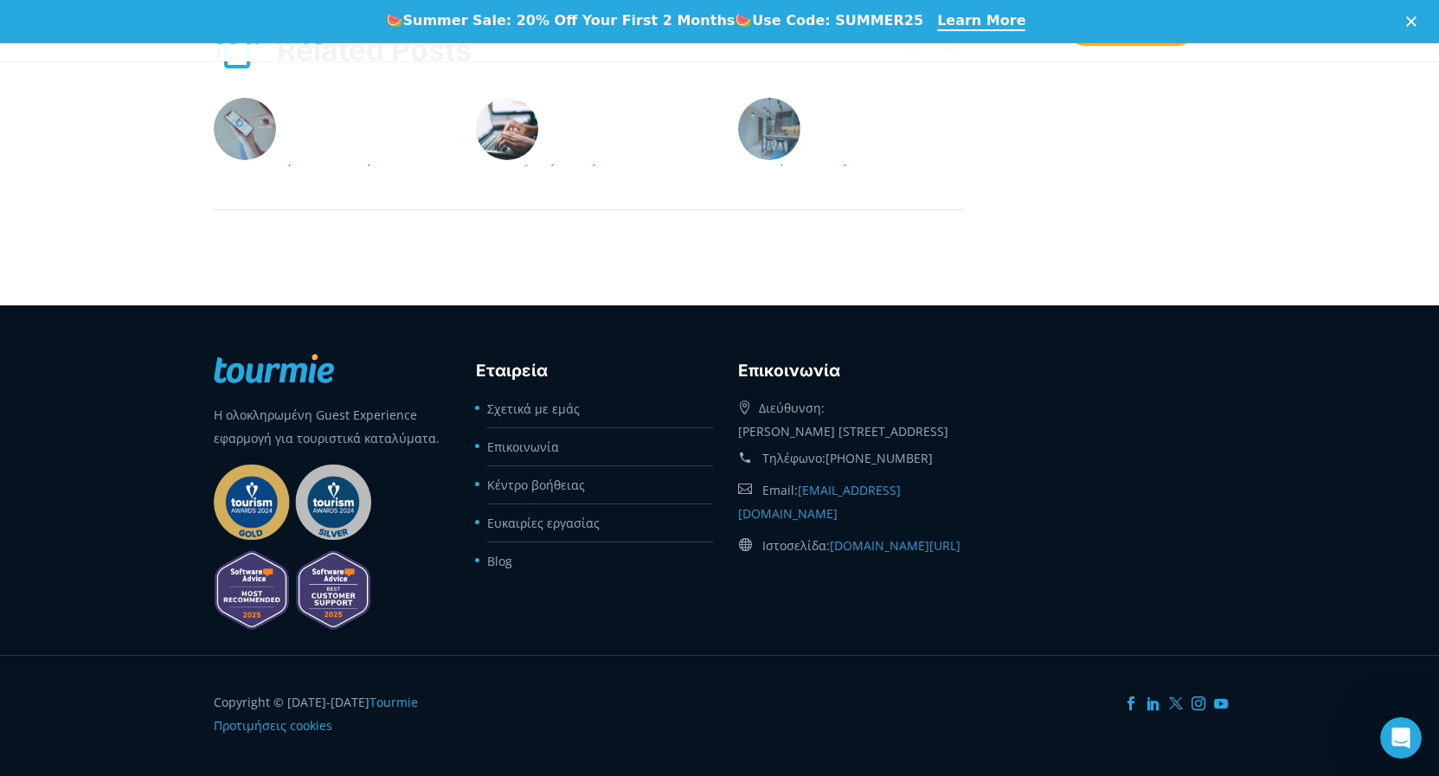
scroll to position [10826, 0]
